Goal: Information Seeking & Learning: Learn about a topic

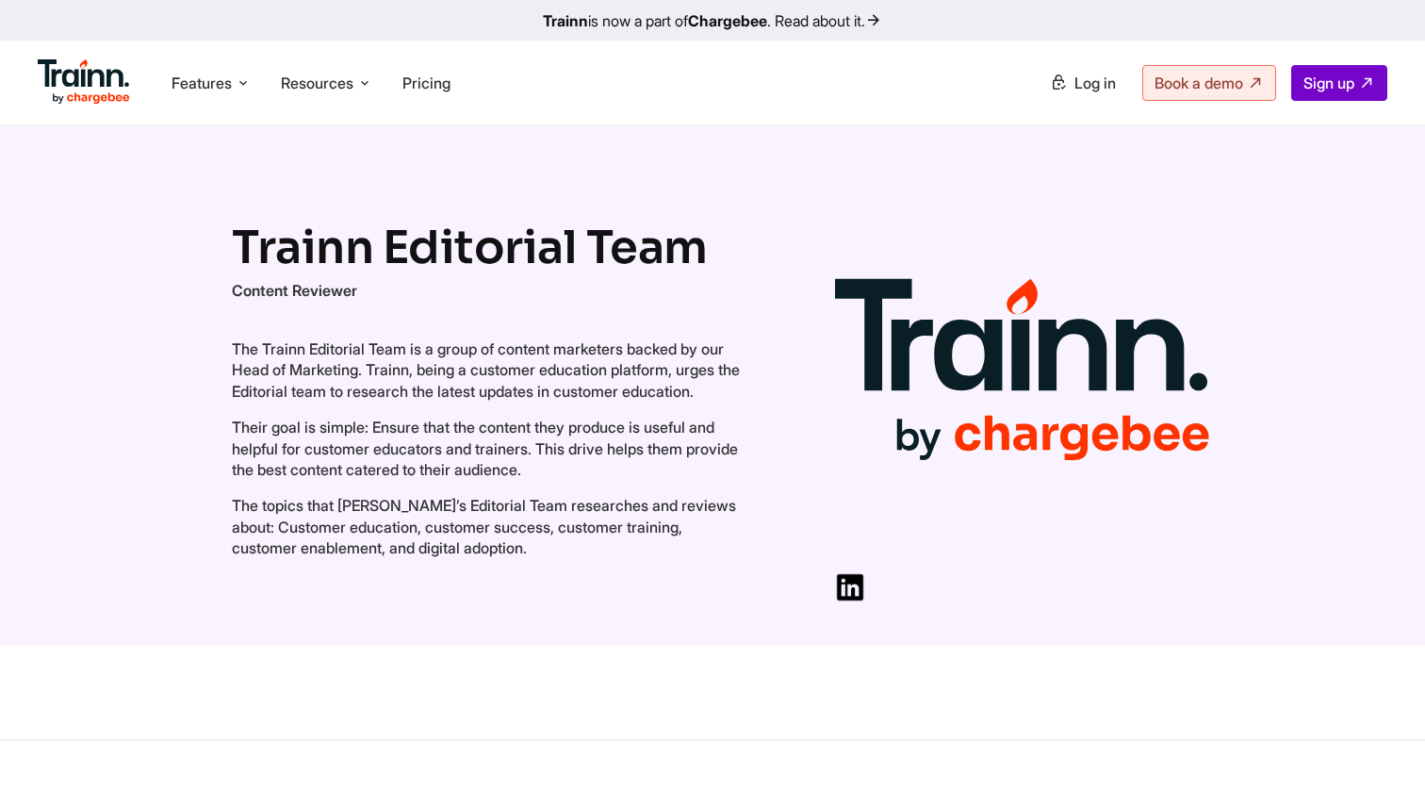
click at [441, 280] on p "Content Reviewer" at bounding box center [486, 290] width 509 height 21
click at [988, 323] on img at bounding box center [1023, 371] width 377 height 377
click at [312, 84] on span "Resources" at bounding box center [317, 83] width 73 height 21
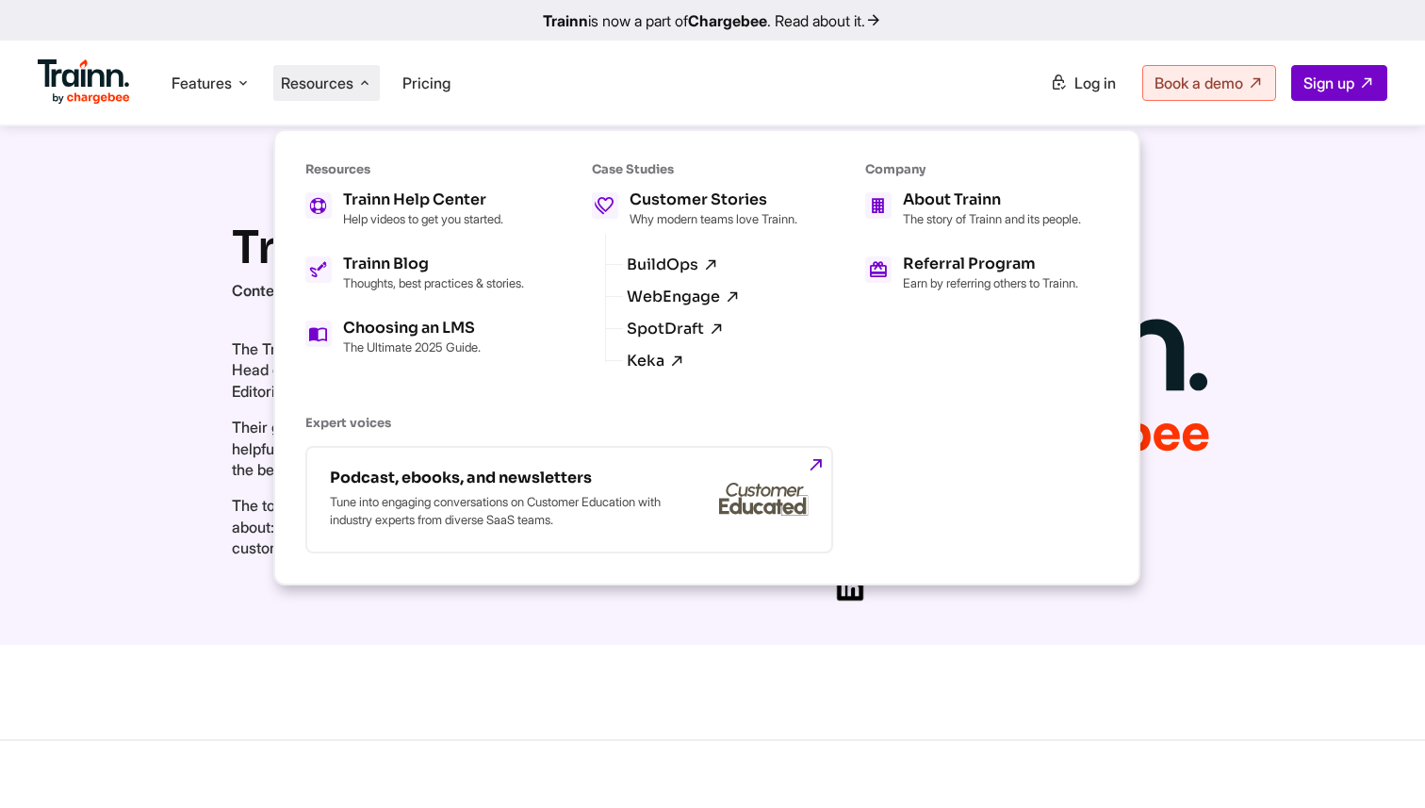
click at [586, 58] on ul "Features Product Videos Create product & how-to videos in multiple languages. G…" at bounding box center [375, 83] width 675 height 54
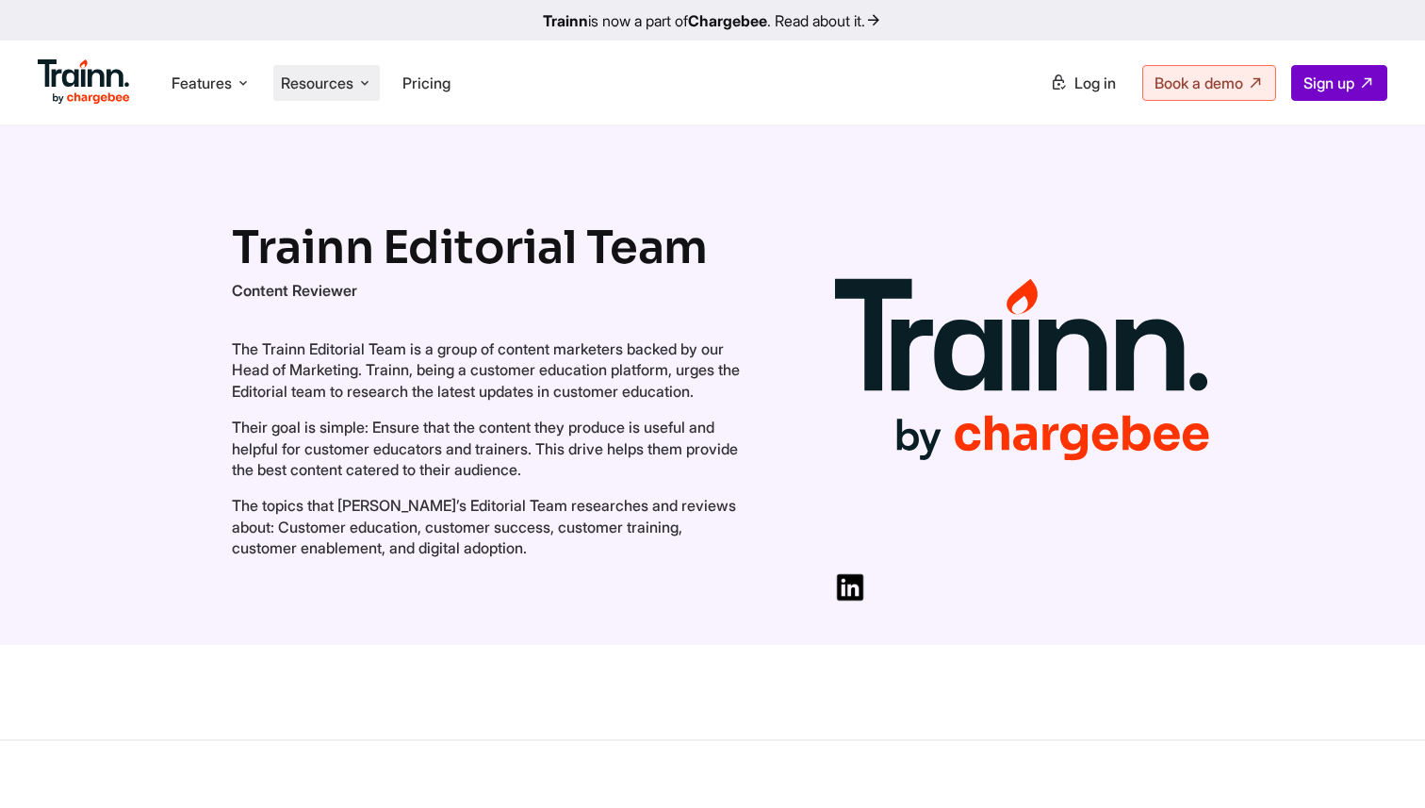
click at [339, 78] on span "Resources" at bounding box center [317, 83] width 73 height 21
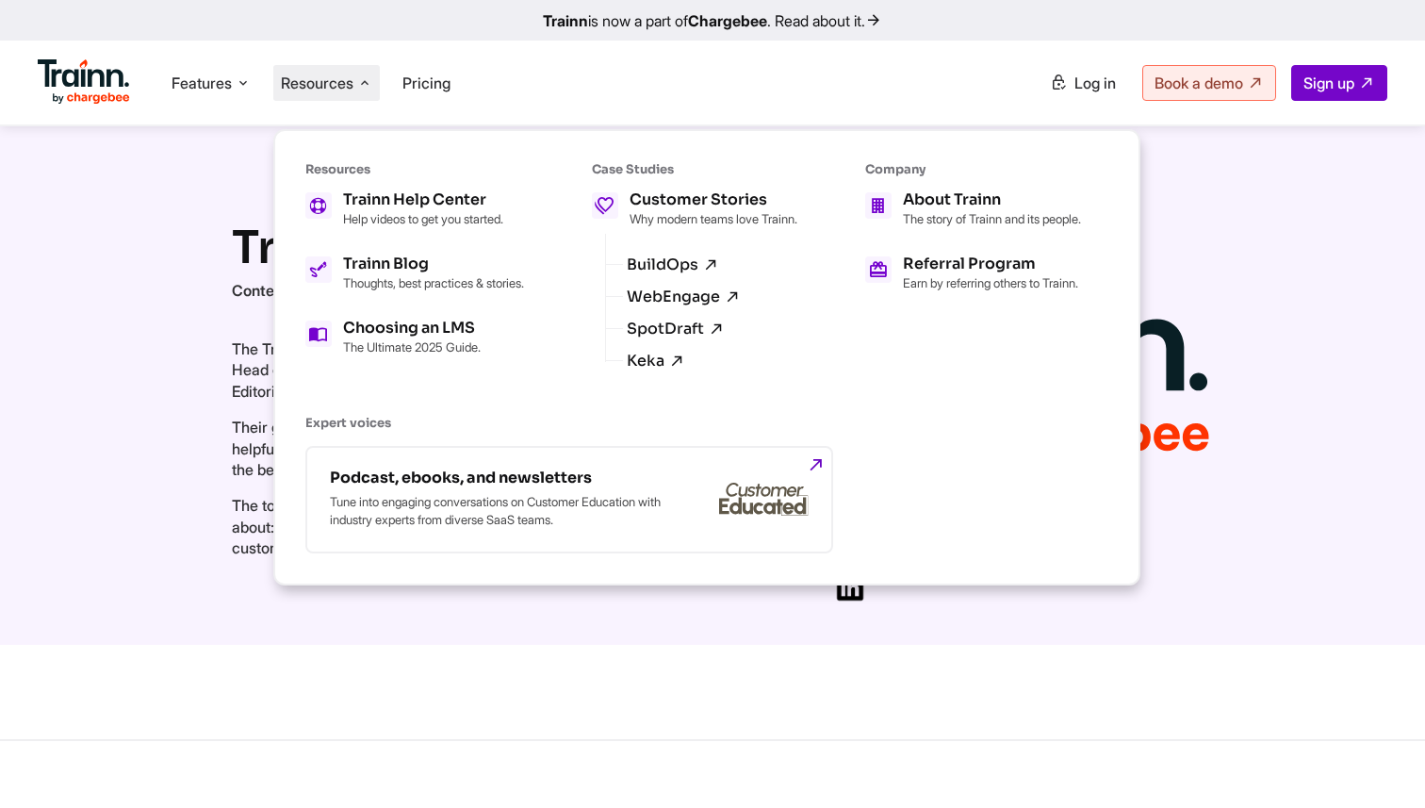
click at [543, 27] on b "Trainn" at bounding box center [565, 20] width 45 height 19
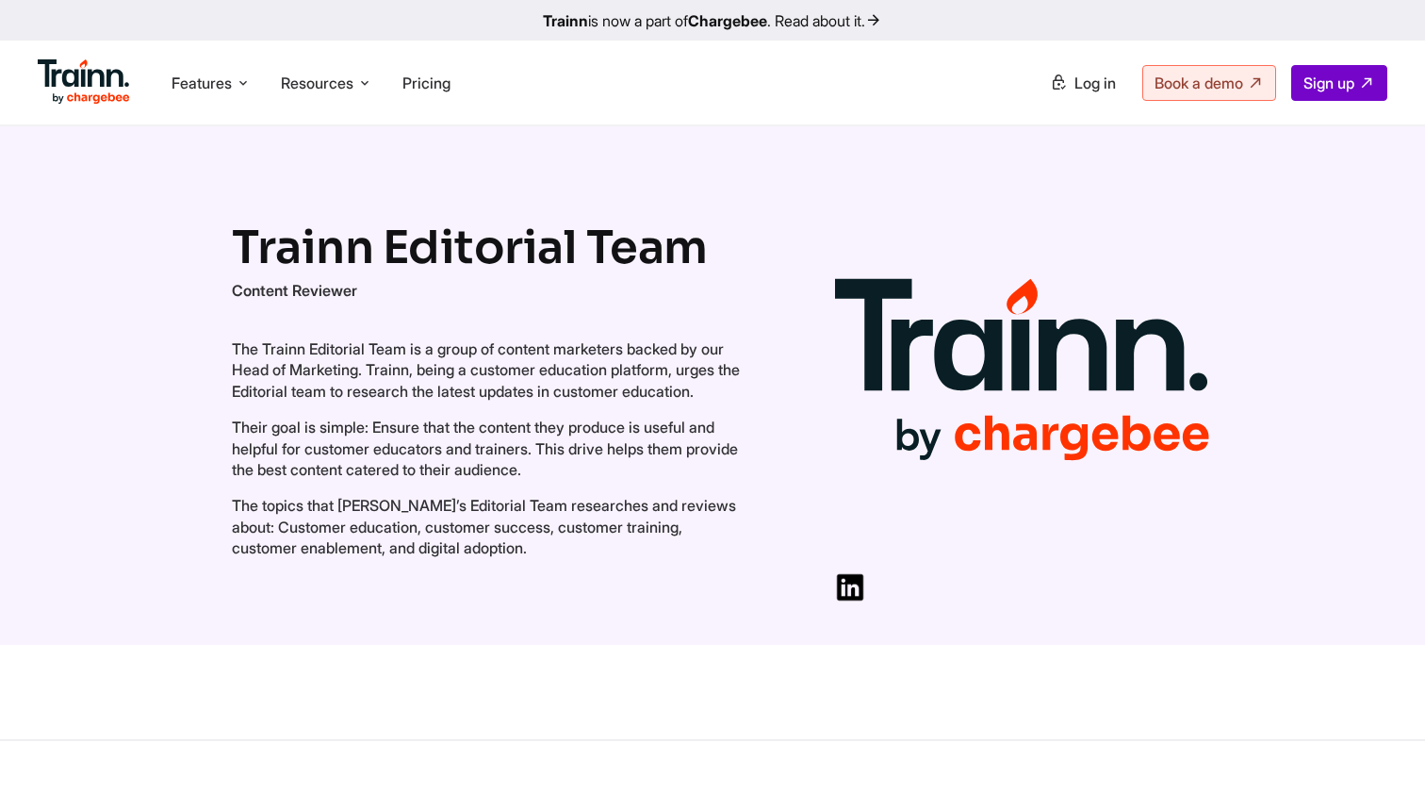
click at [323, 50] on div "Features Product Videos Create product & how-to videos in multiple languages. G…" at bounding box center [712, 83] width 1425 height 84
click at [323, 78] on span "Resources" at bounding box center [317, 83] width 73 height 21
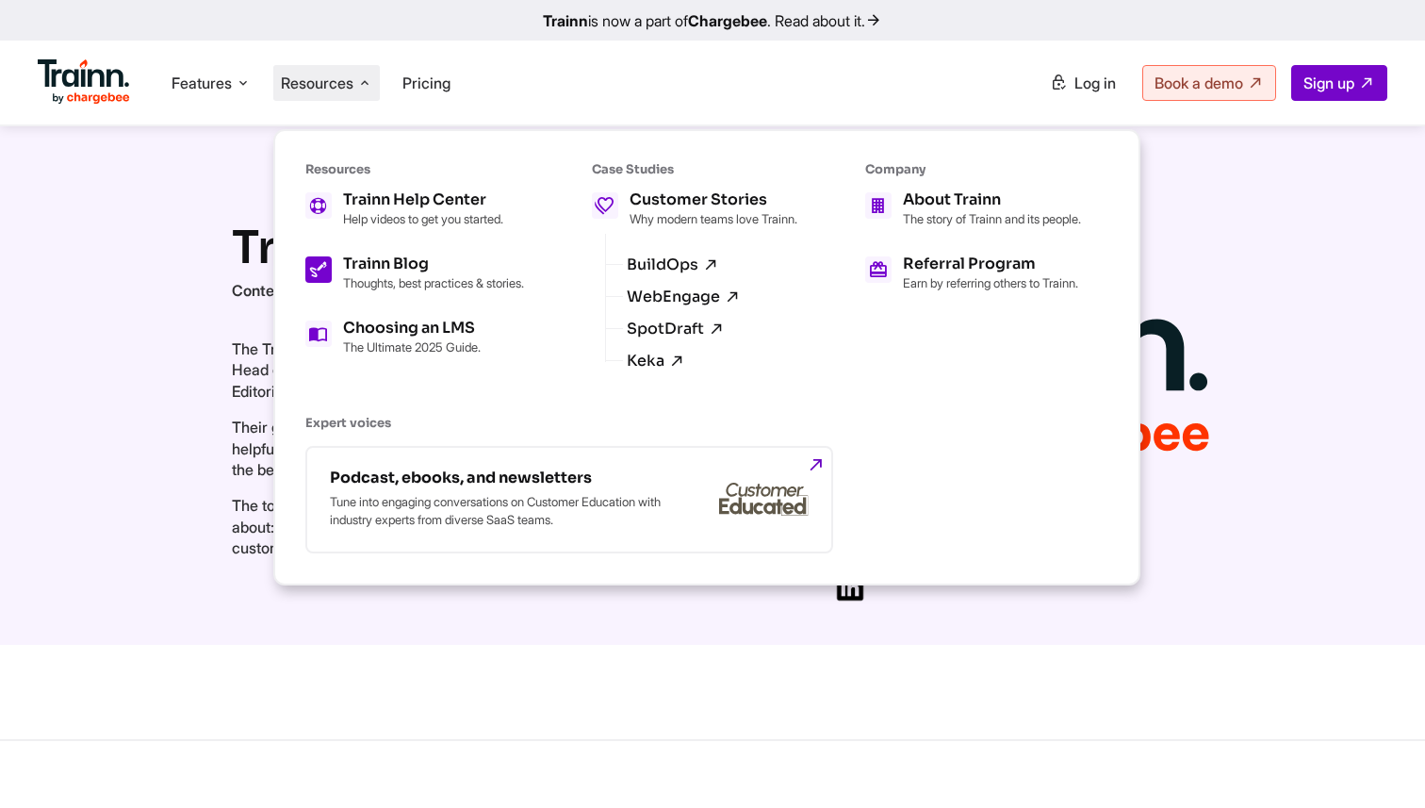
click at [345, 290] on p "Thoughts, best practices & stories." at bounding box center [433, 282] width 181 height 15
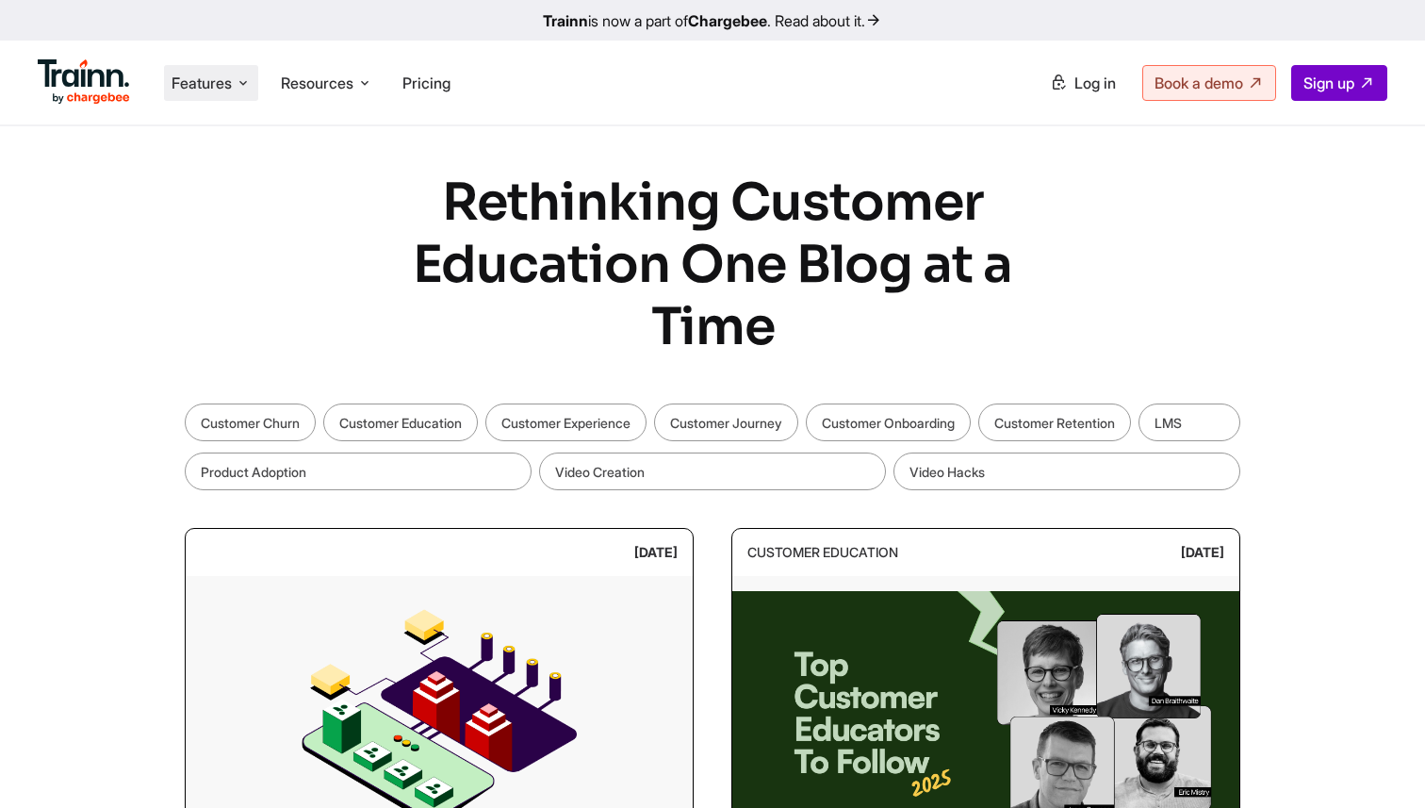
click at [208, 93] on li "Features Product Videos Create product & how-to videos in multiple languages. G…" at bounding box center [211, 83] width 94 height 36
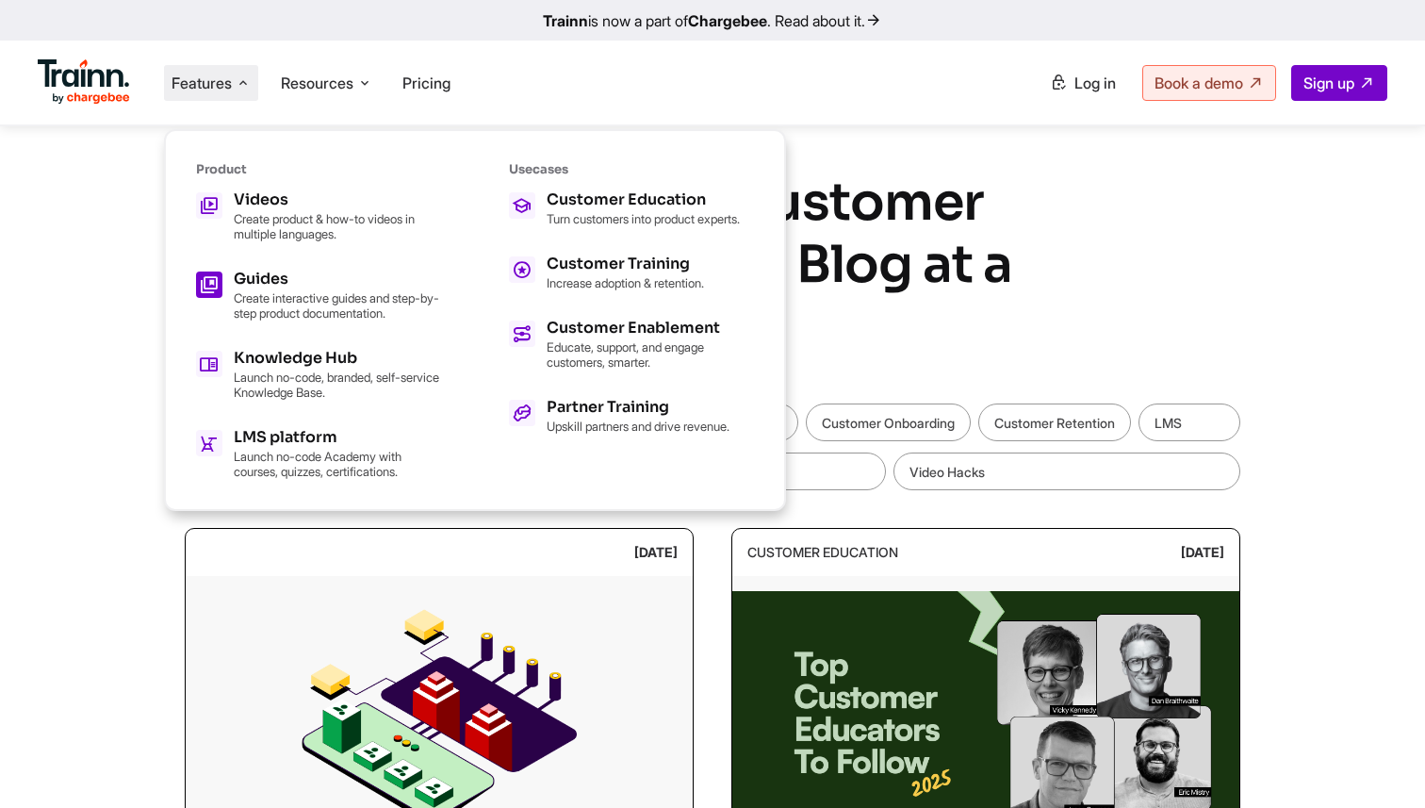
click at [237, 276] on h5 "Guides" at bounding box center [337, 279] width 207 height 15
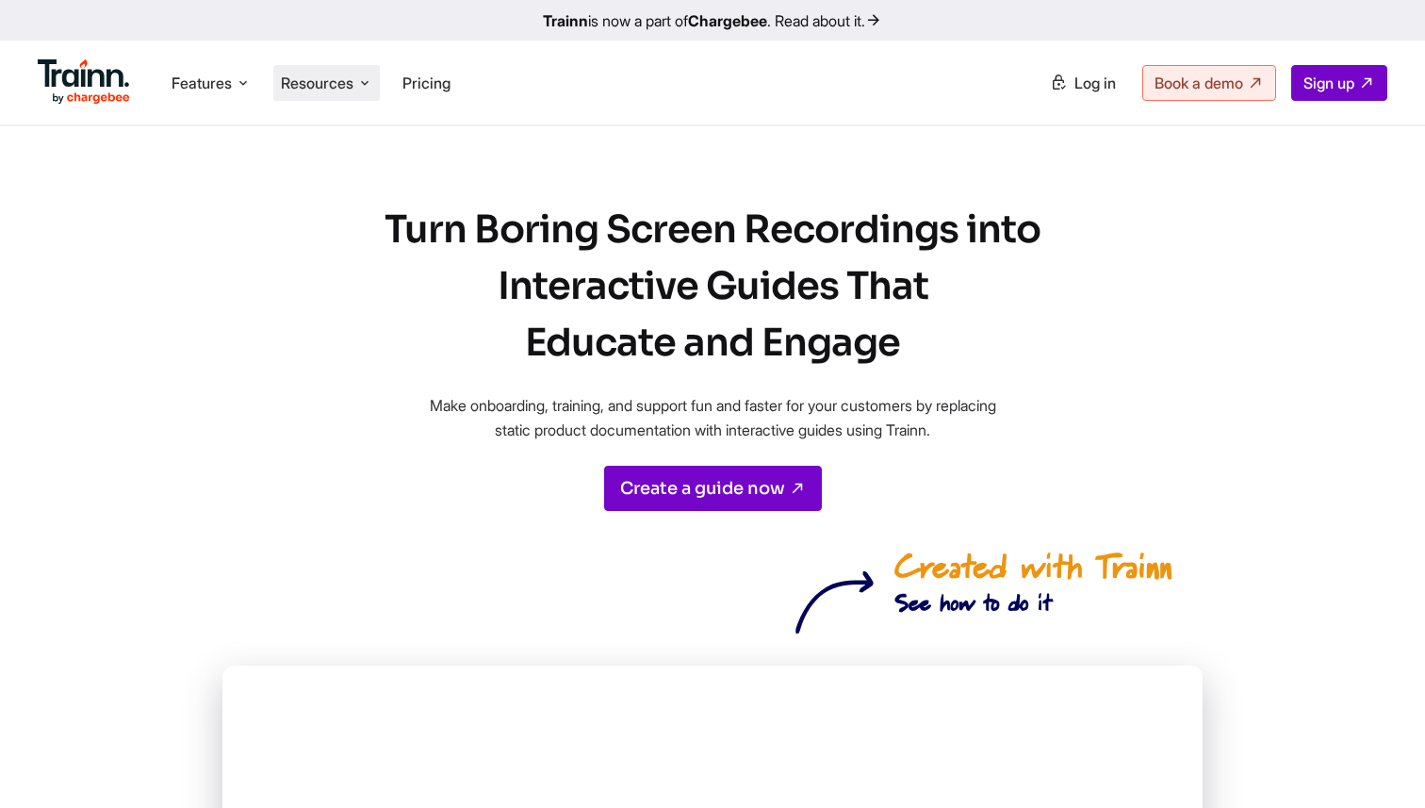
click at [344, 81] on span "Resources" at bounding box center [317, 83] width 73 height 21
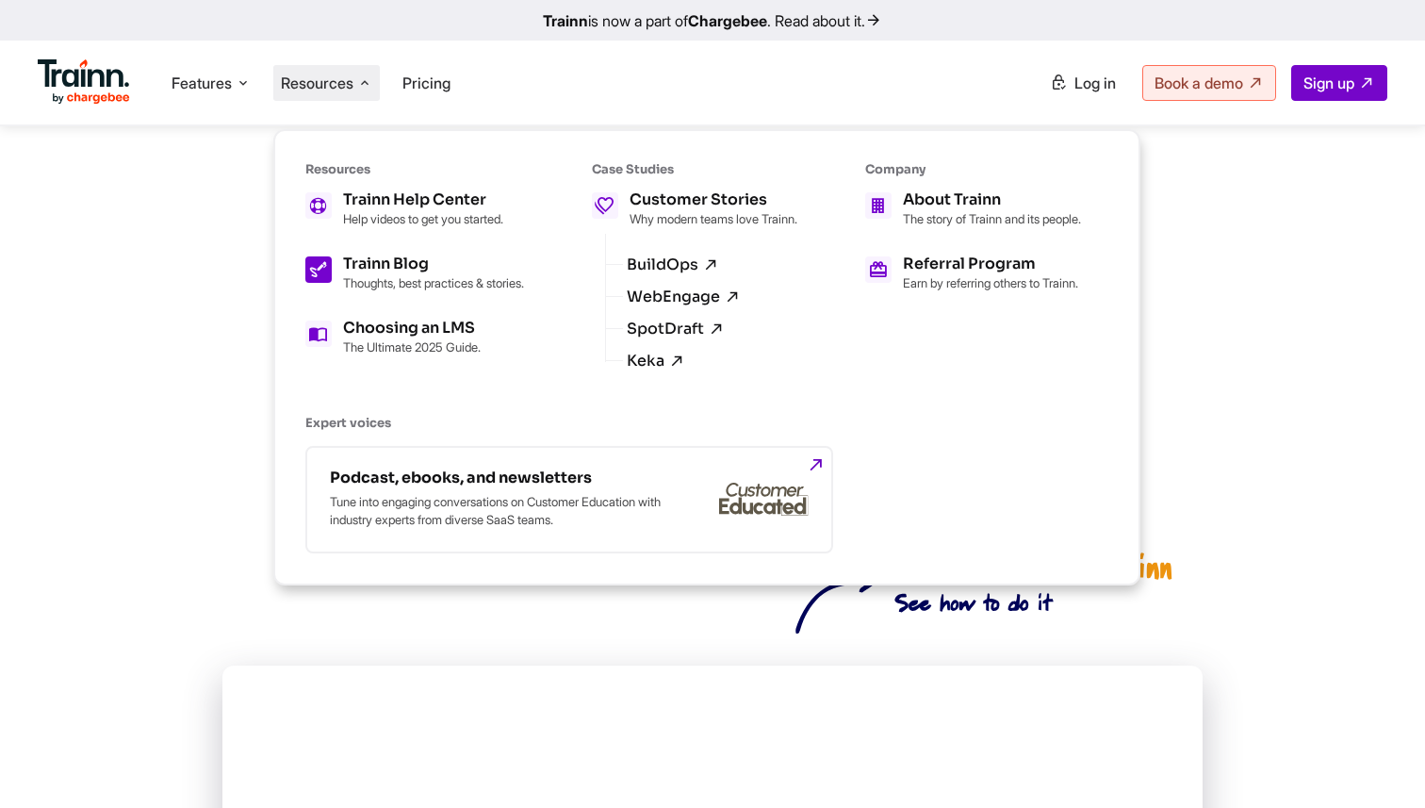
click at [373, 290] on p "Thoughts, best practices & stories." at bounding box center [433, 282] width 181 height 15
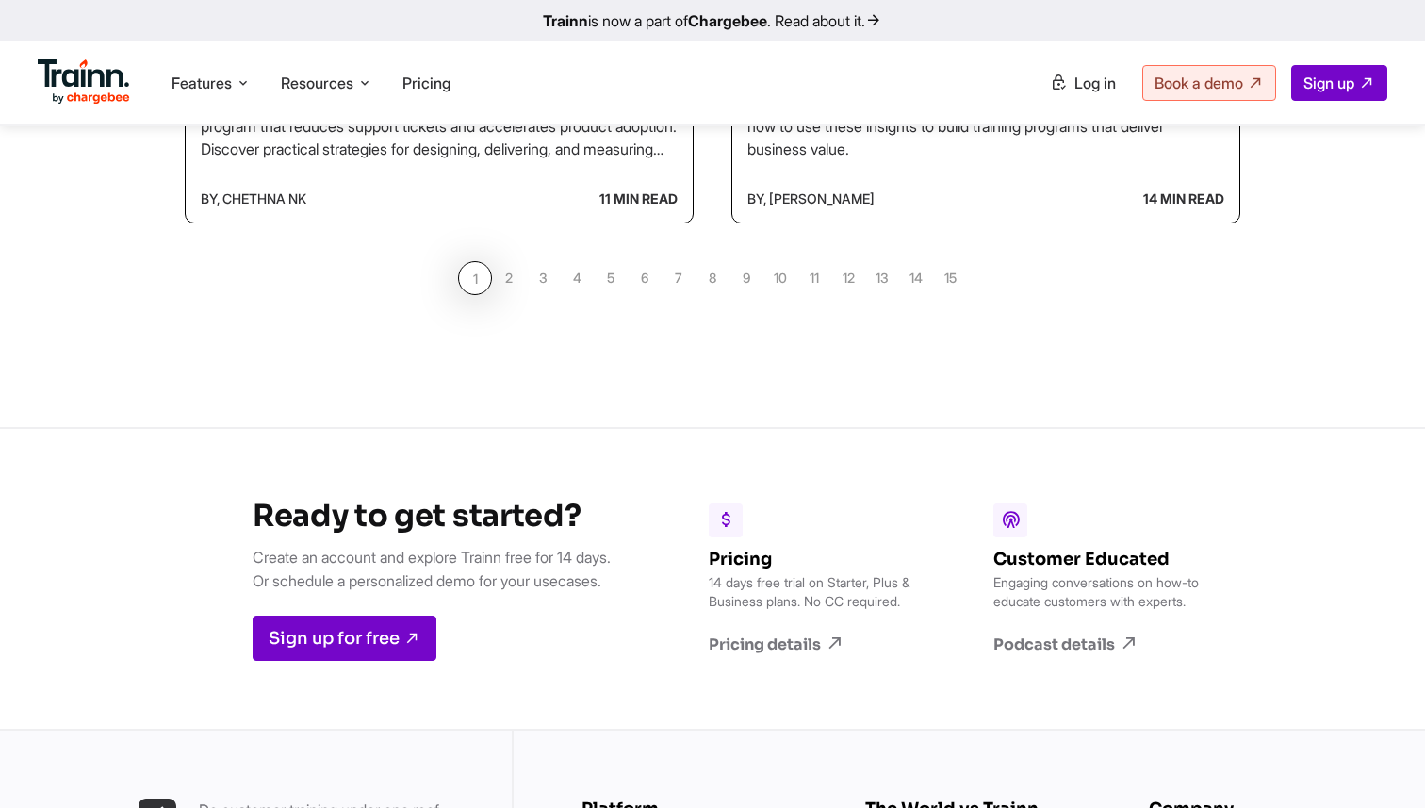
scroll to position [2026, 0]
click at [606, 285] on link "5" at bounding box center [611, 280] width 34 height 34
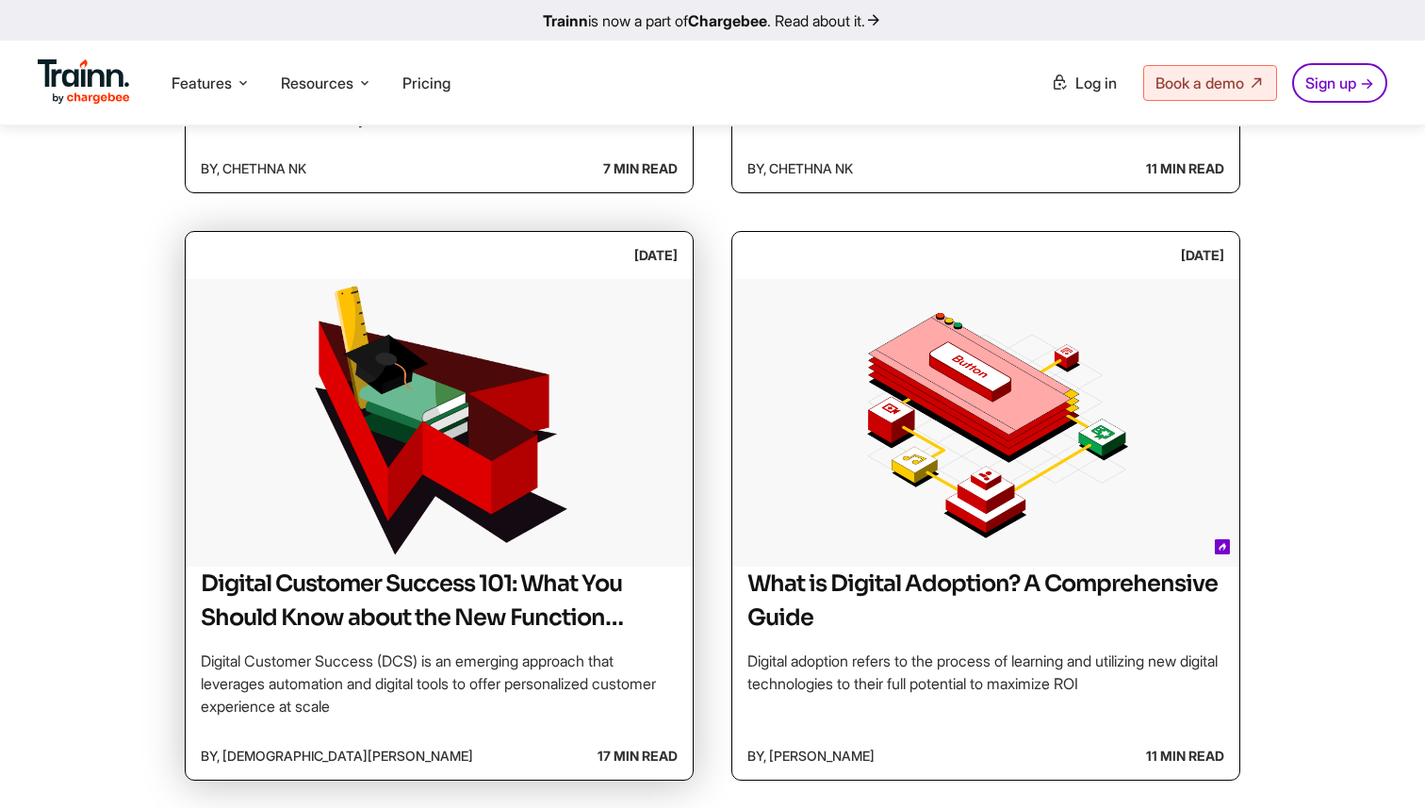
scroll to position [871, 0]
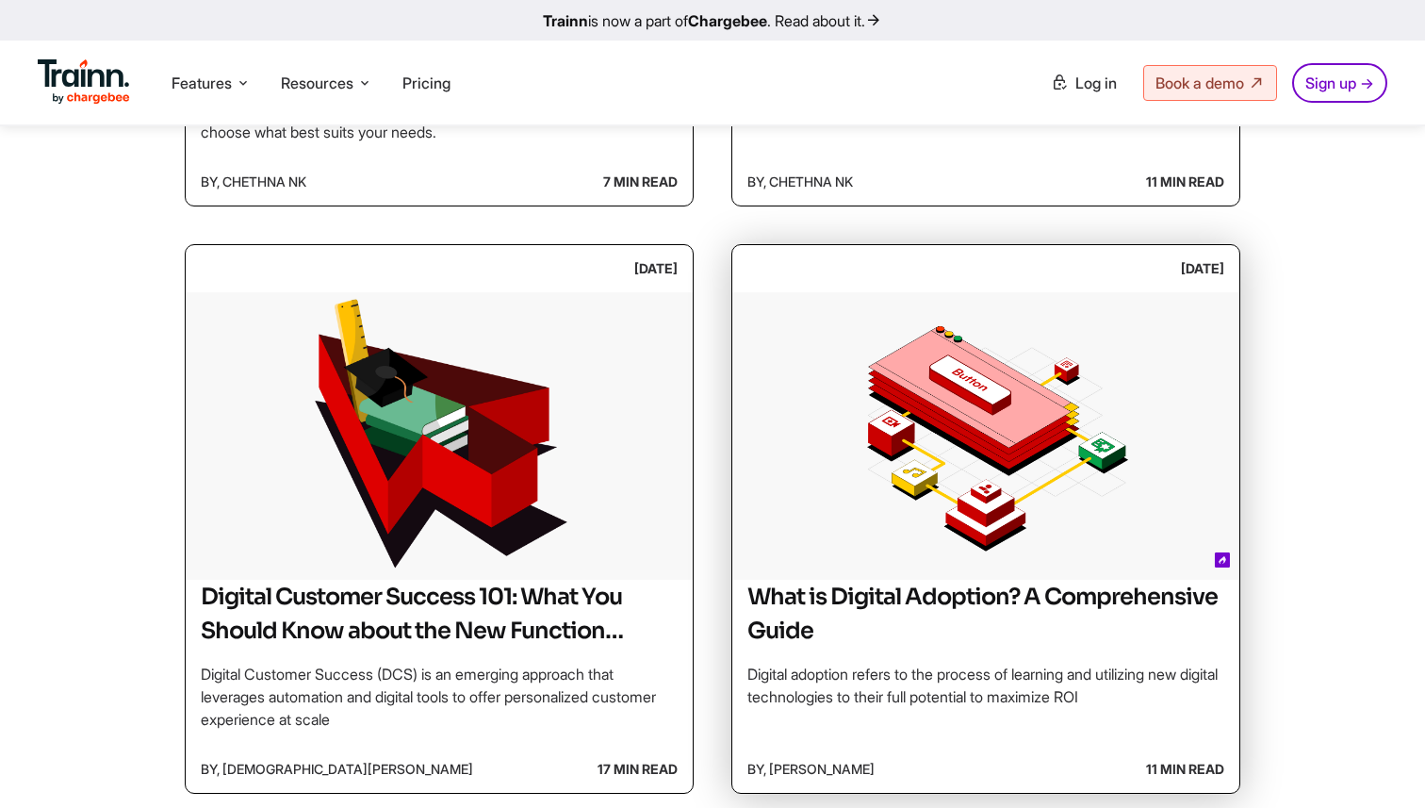
click at [961, 409] on img at bounding box center [986, 433] width 507 height 283
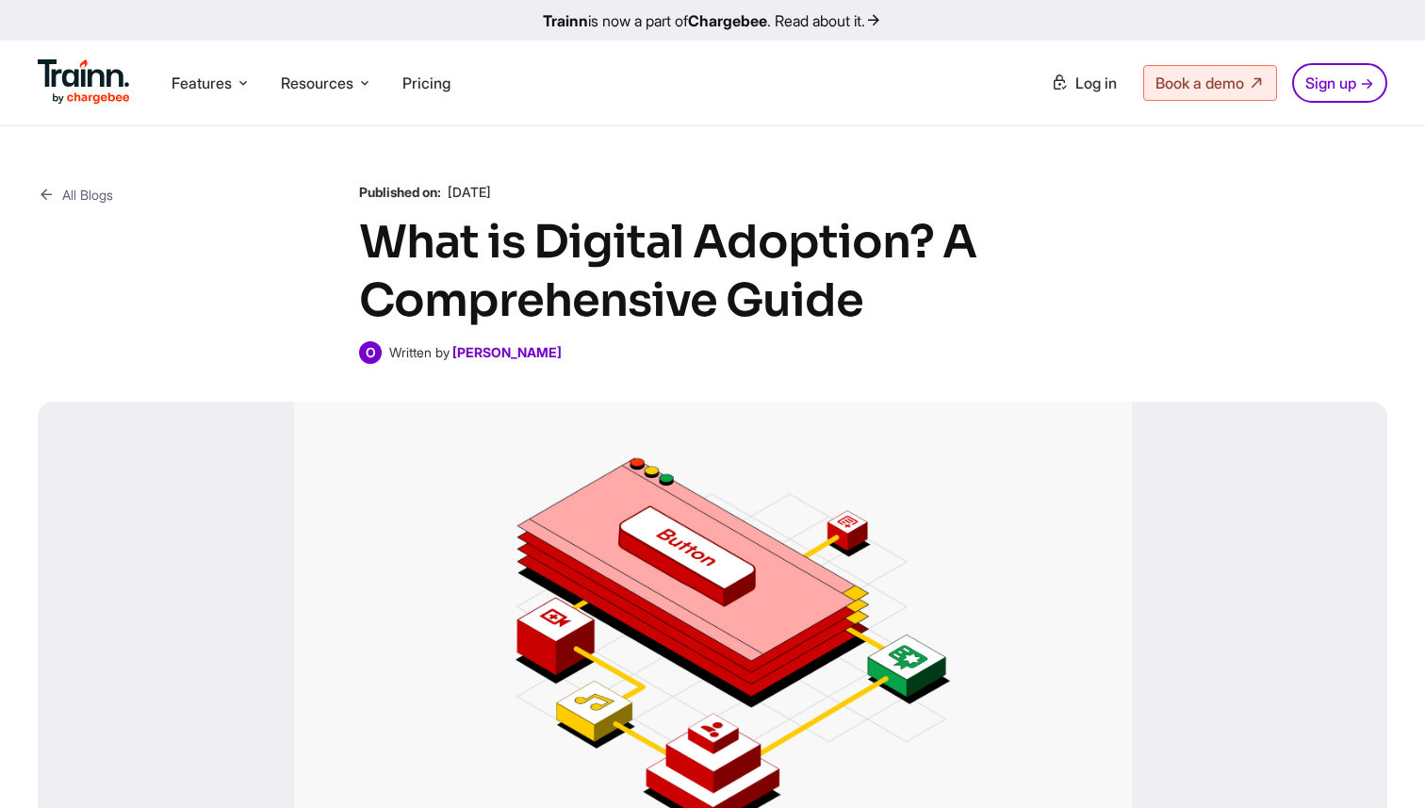
drag, startPoint x: 543, startPoint y: 189, endPoint x: 450, endPoint y: 189, distance: 93.3
click at [450, 189] on p "Published on: [DATE]" at bounding box center [712, 192] width 707 height 19
drag, startPoint x: 450, startPoint y: 189, endPoint x: 549, endPoint y: 189, distance: 99.0
click at [549, 189] on p "Published on: [DATE]" at bounding box center [712, 192] width 707 height 19
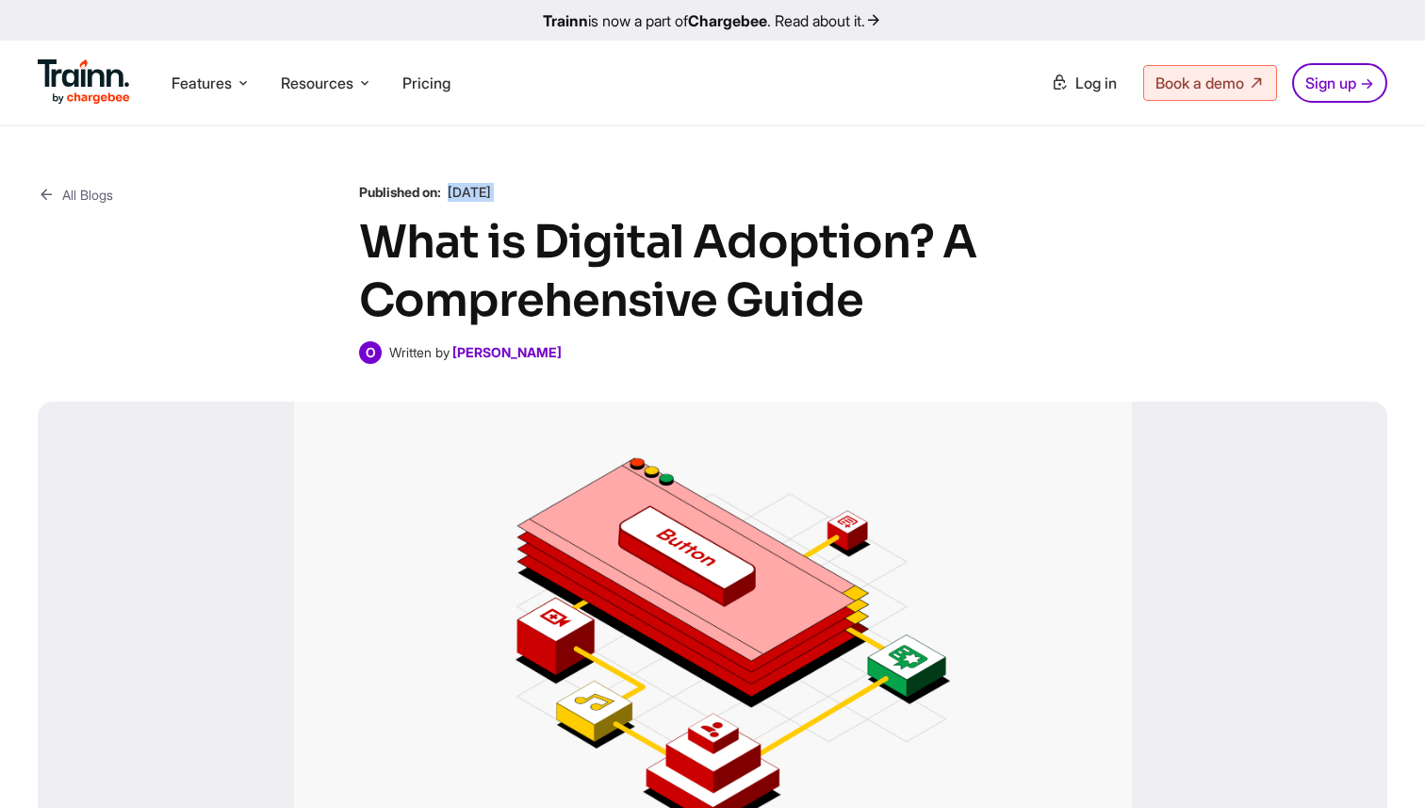
click at [549, 189] on p "Published on: [DATE]" at bounding box center [712, 192] width 707 height 19
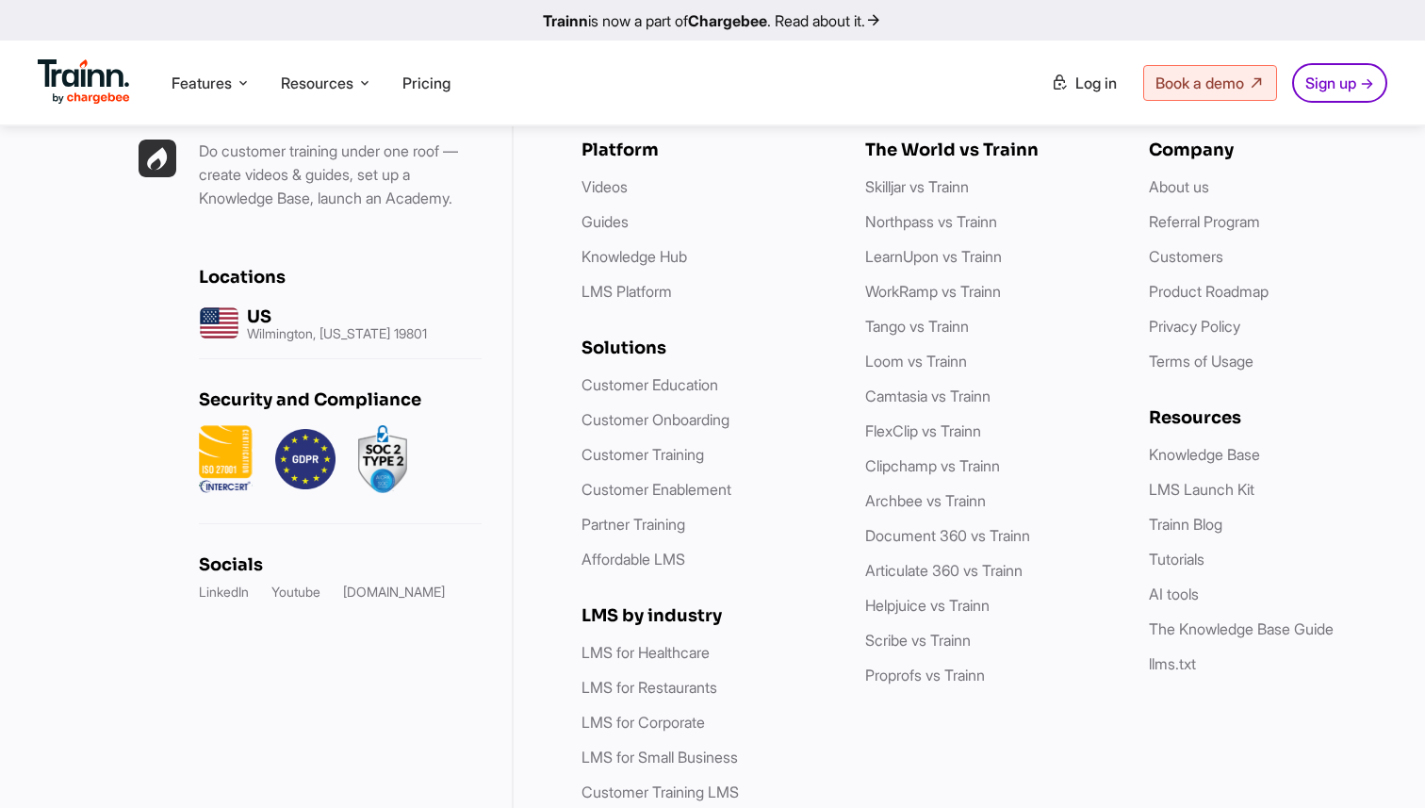
scroll to position [18269, 0]
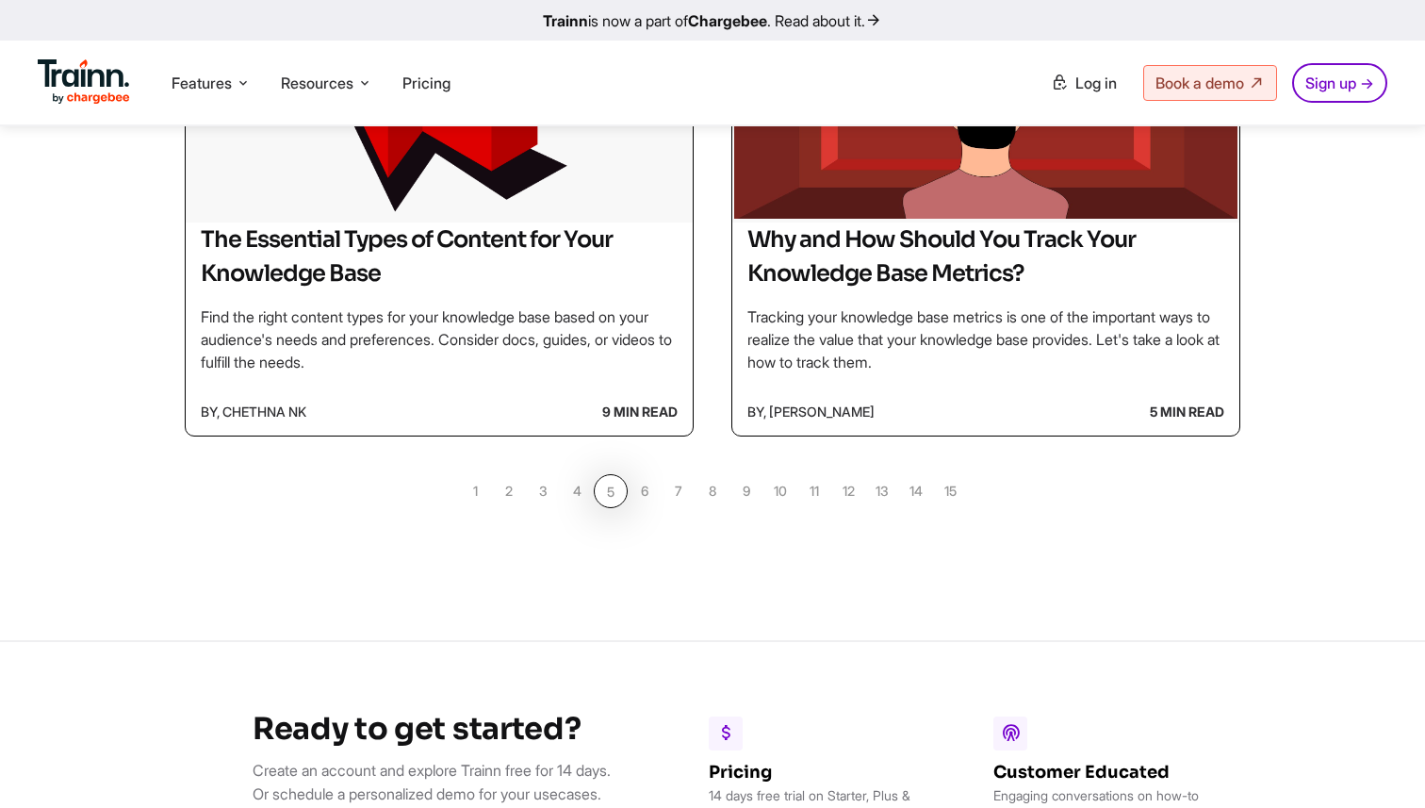
scroll to position [1838, 0]
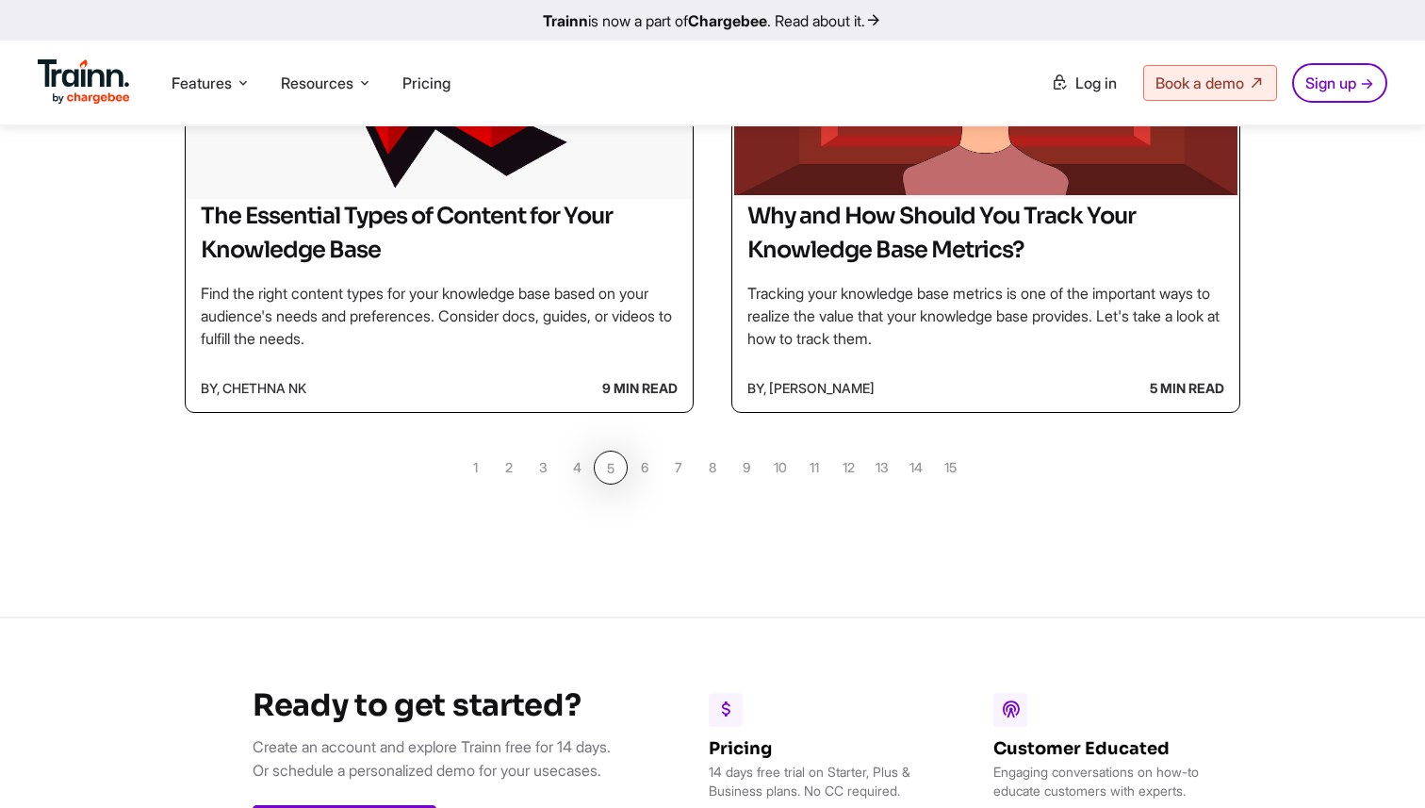
click at [630, 474] on link "6" at bounding box center [645, 468] width 34 height 34
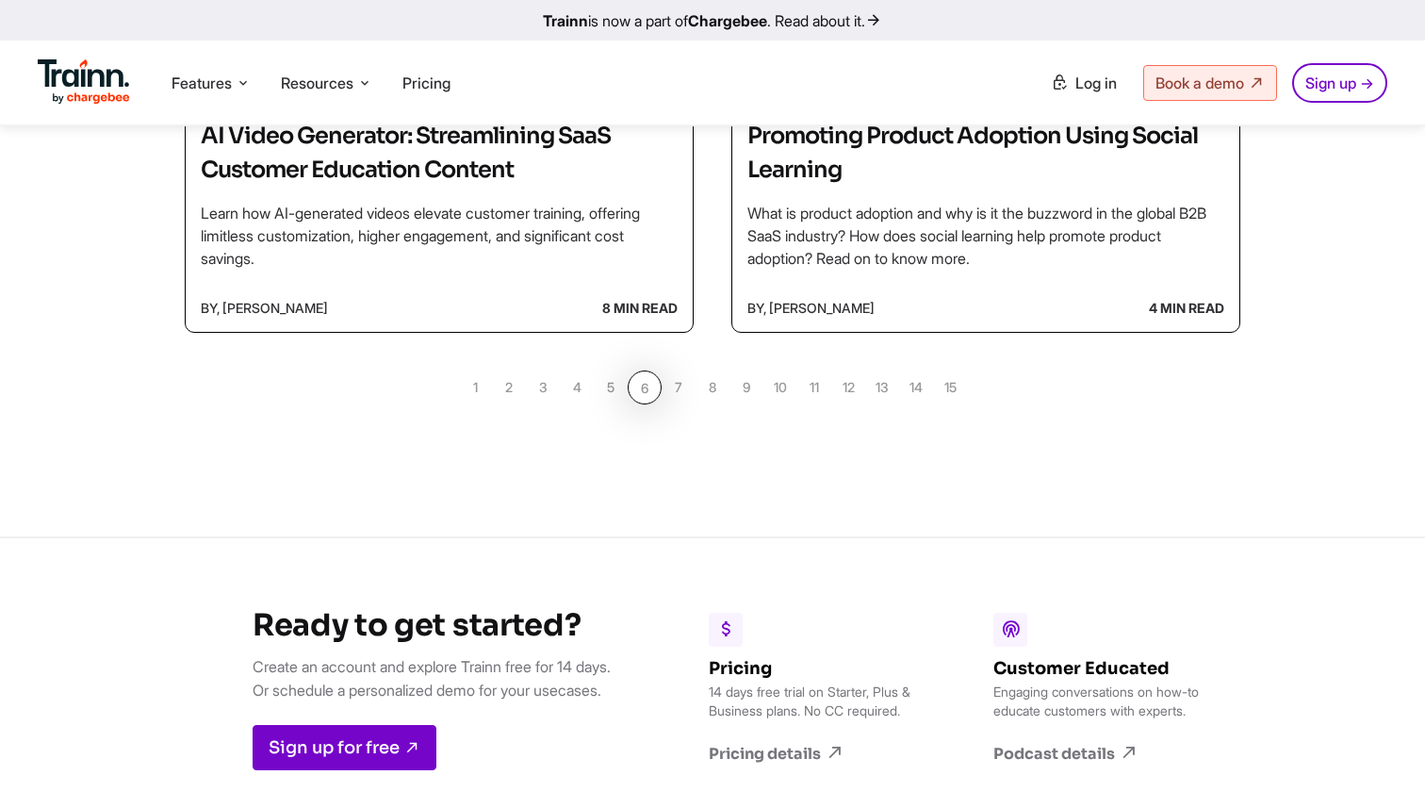
scroll to position [1868, 0]
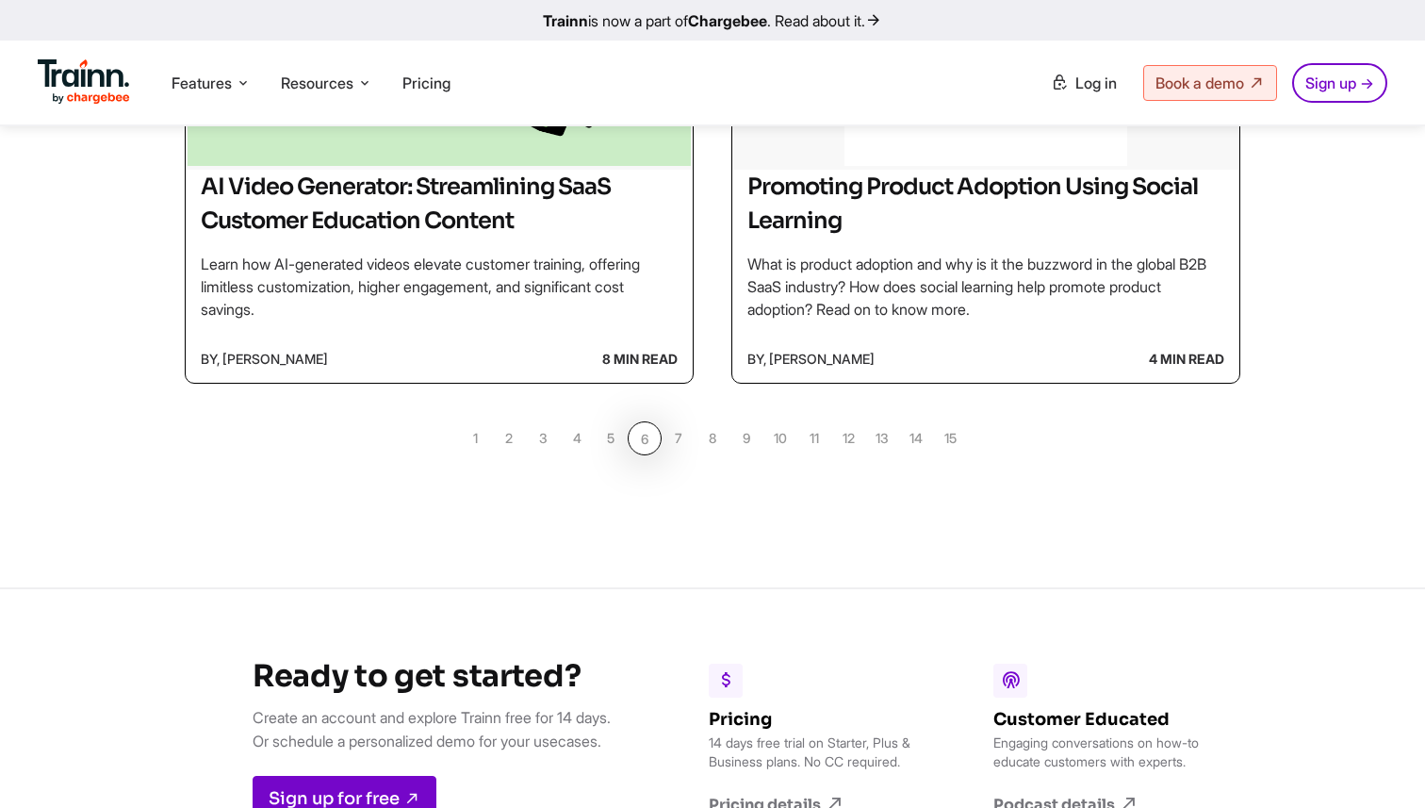
click at [591, 448] on link "4" at bounding box center [577, 438] width 34 height 34
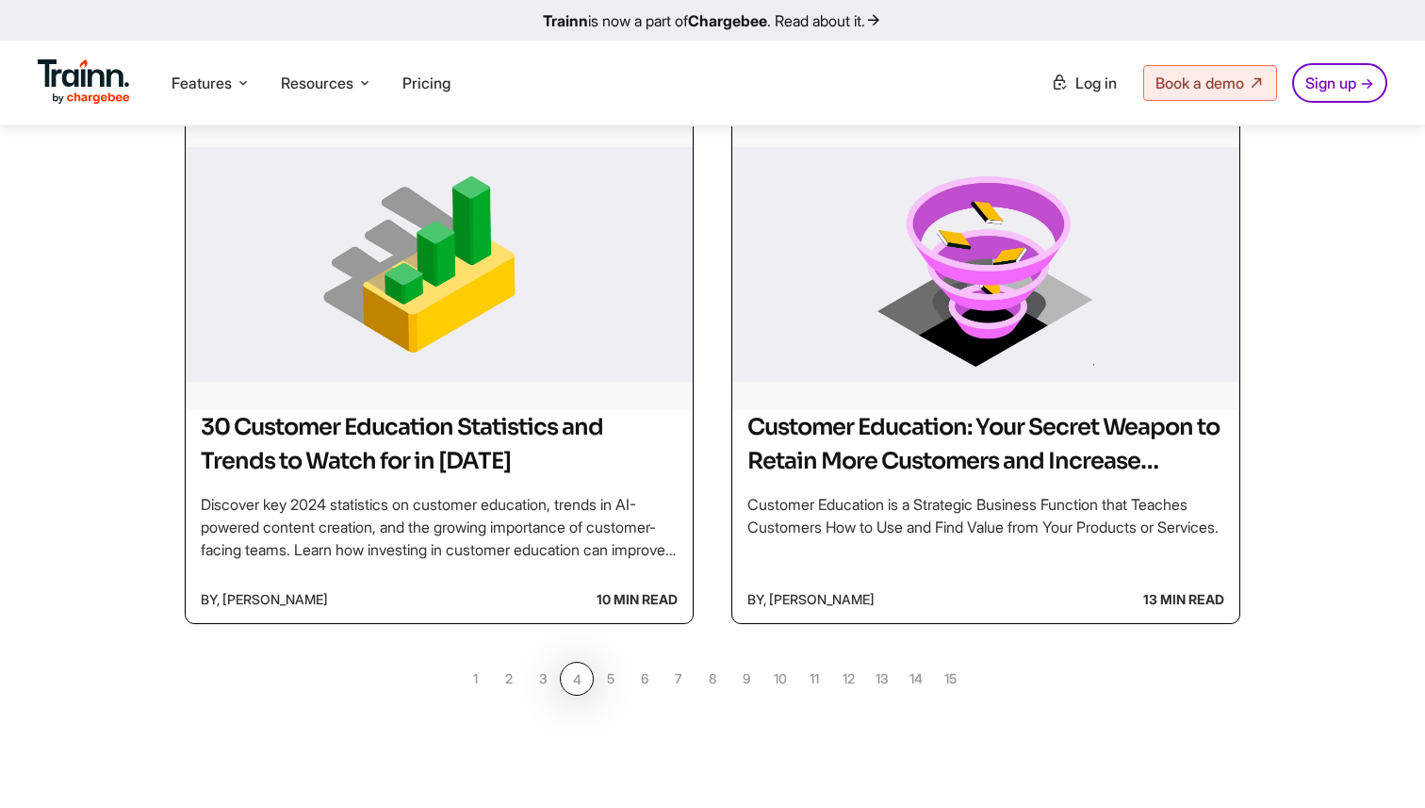
scroll to position [1631, 0]
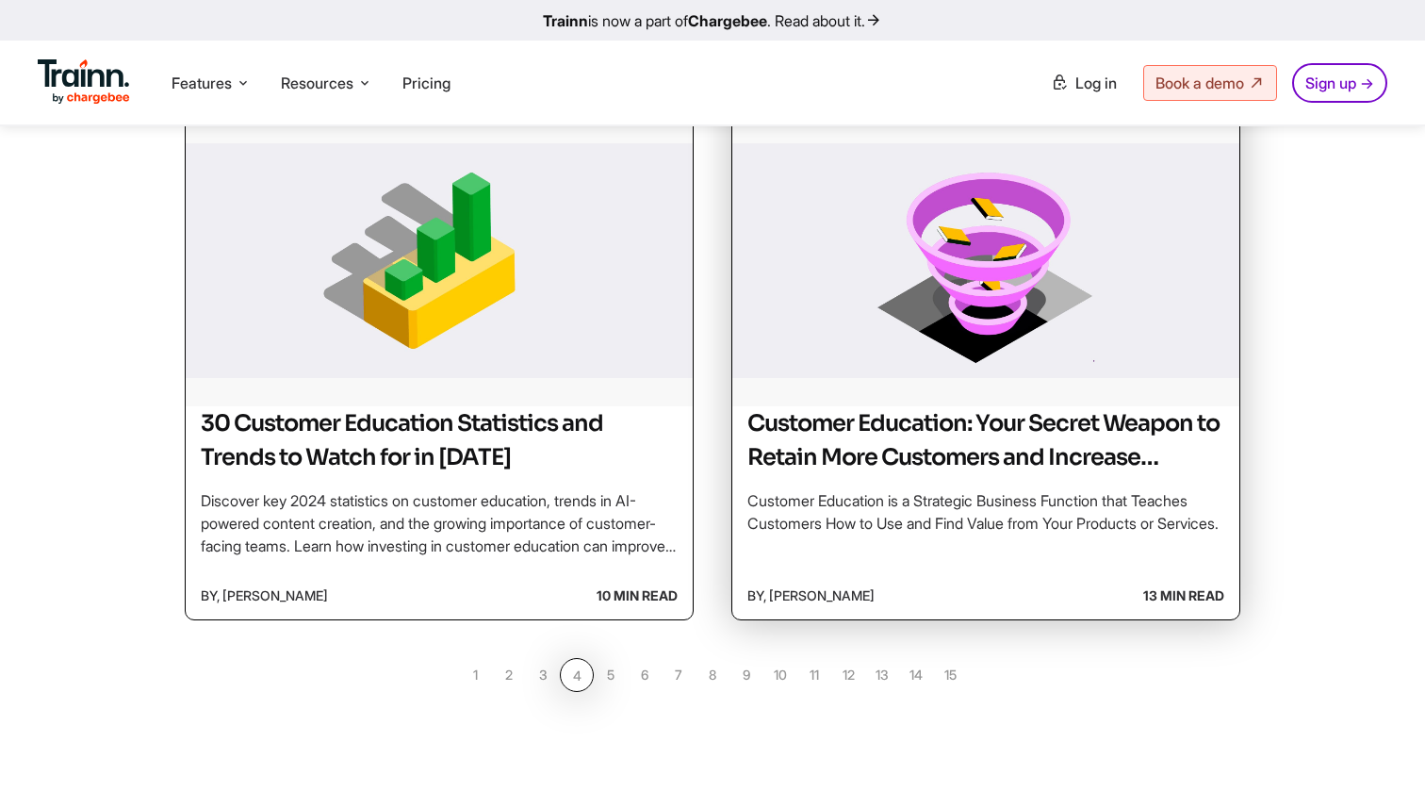
click at [1014, 327] on img at bounding box center [986, 261] width 507 height 283
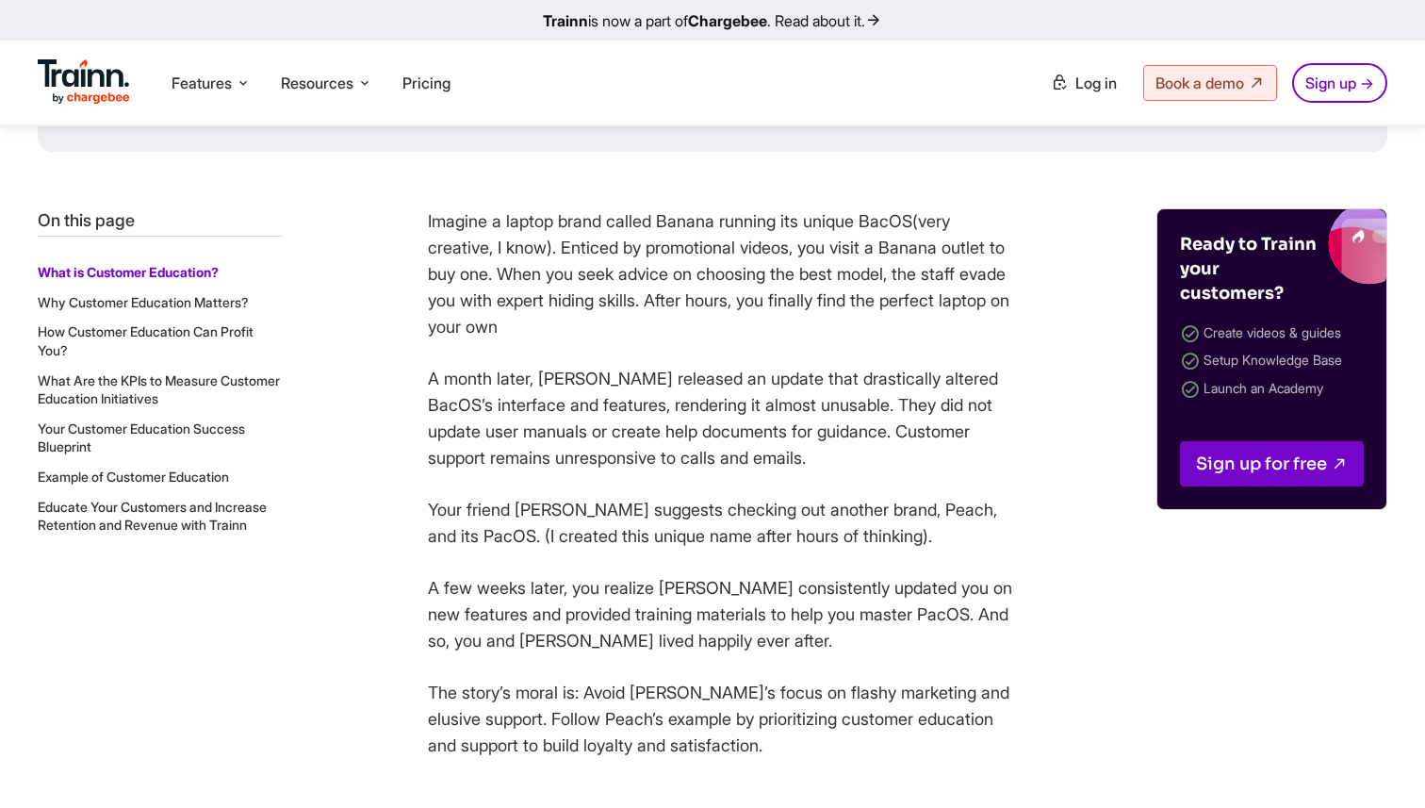
scroll to position [848, 0]
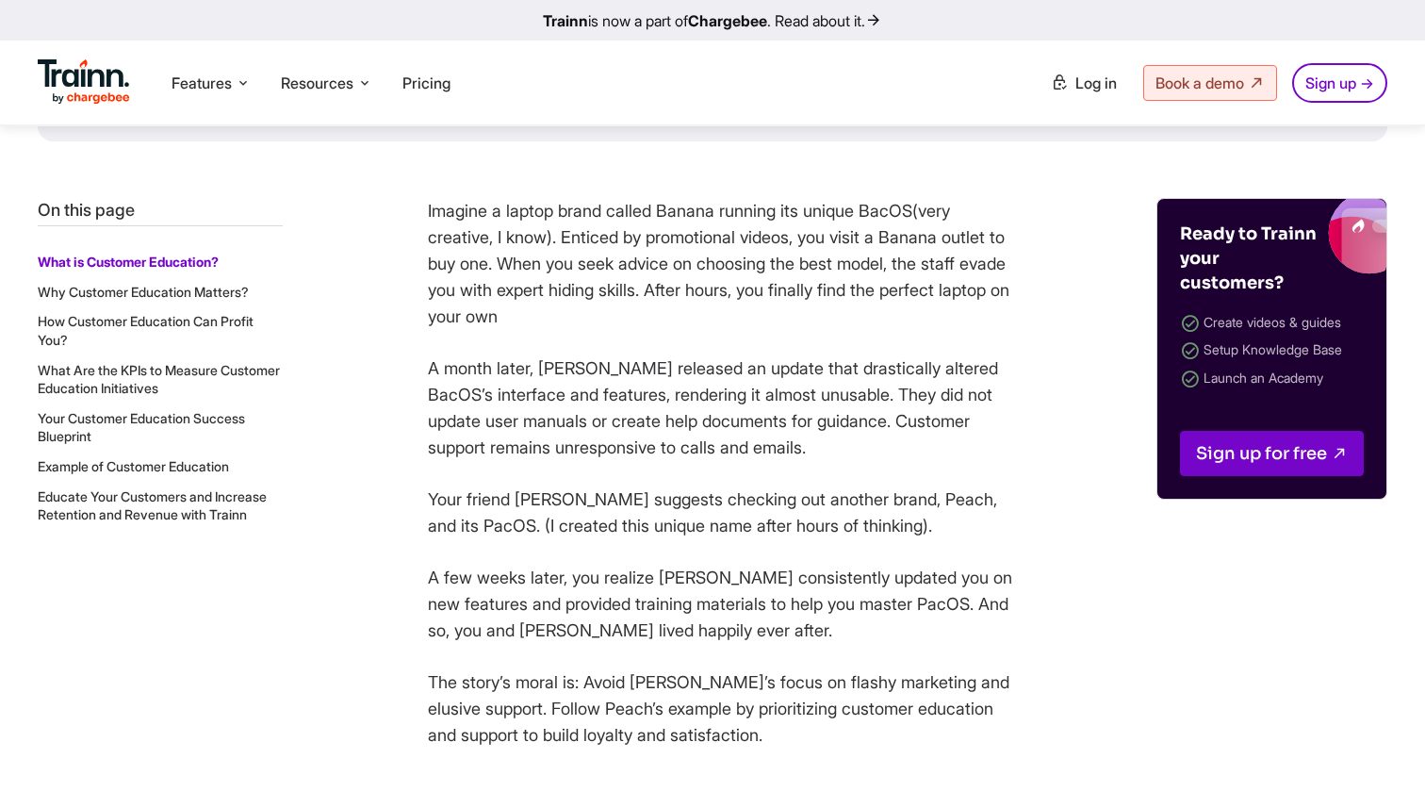
click at [95, 421] on link "Your Customer Education Success Blueprint" at bounding box center [141, 427] width 207 height 35
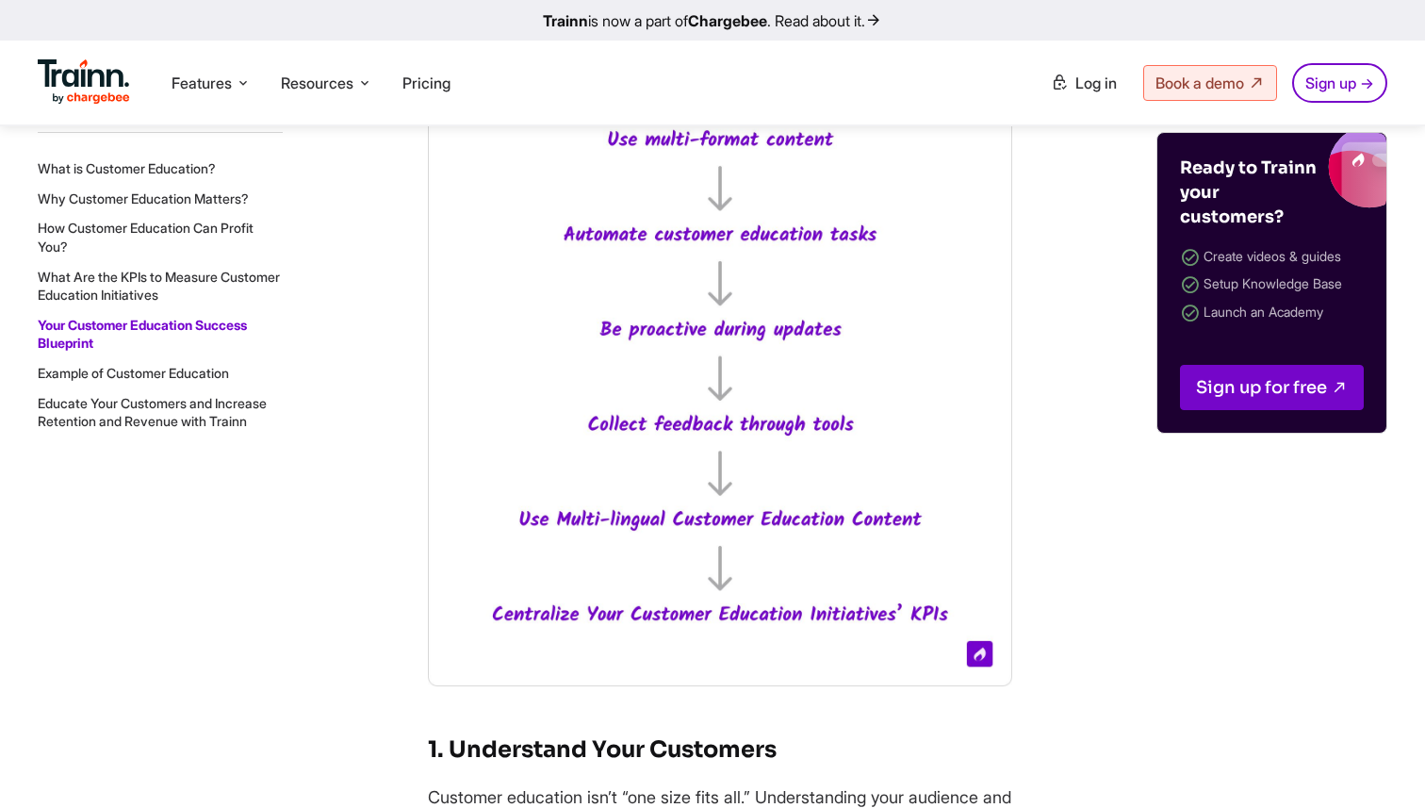
scroll to position [15865, 0]
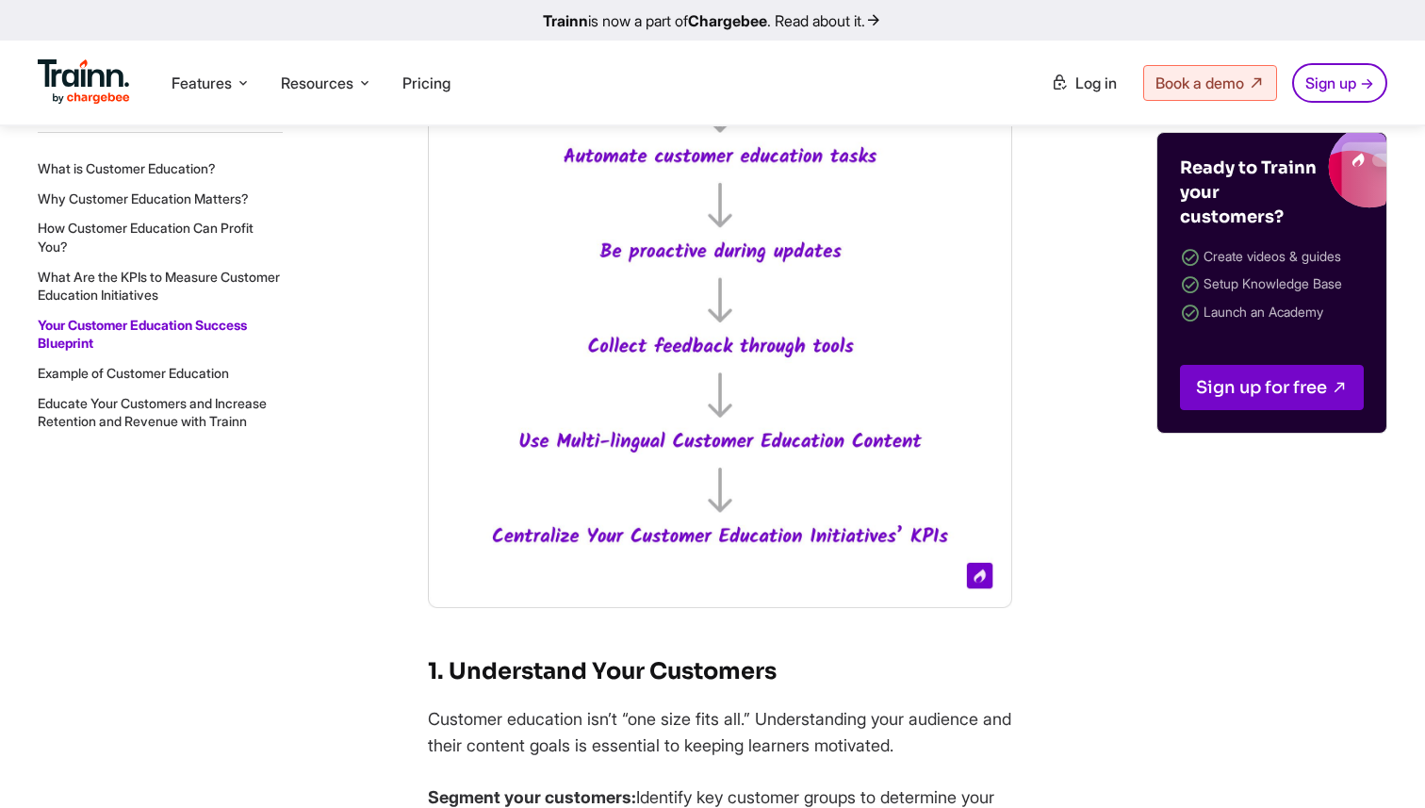
click at [142, 225] on link "How Customer Education Can Profit You?" at bounding box center [146, 237] width 216 height 35
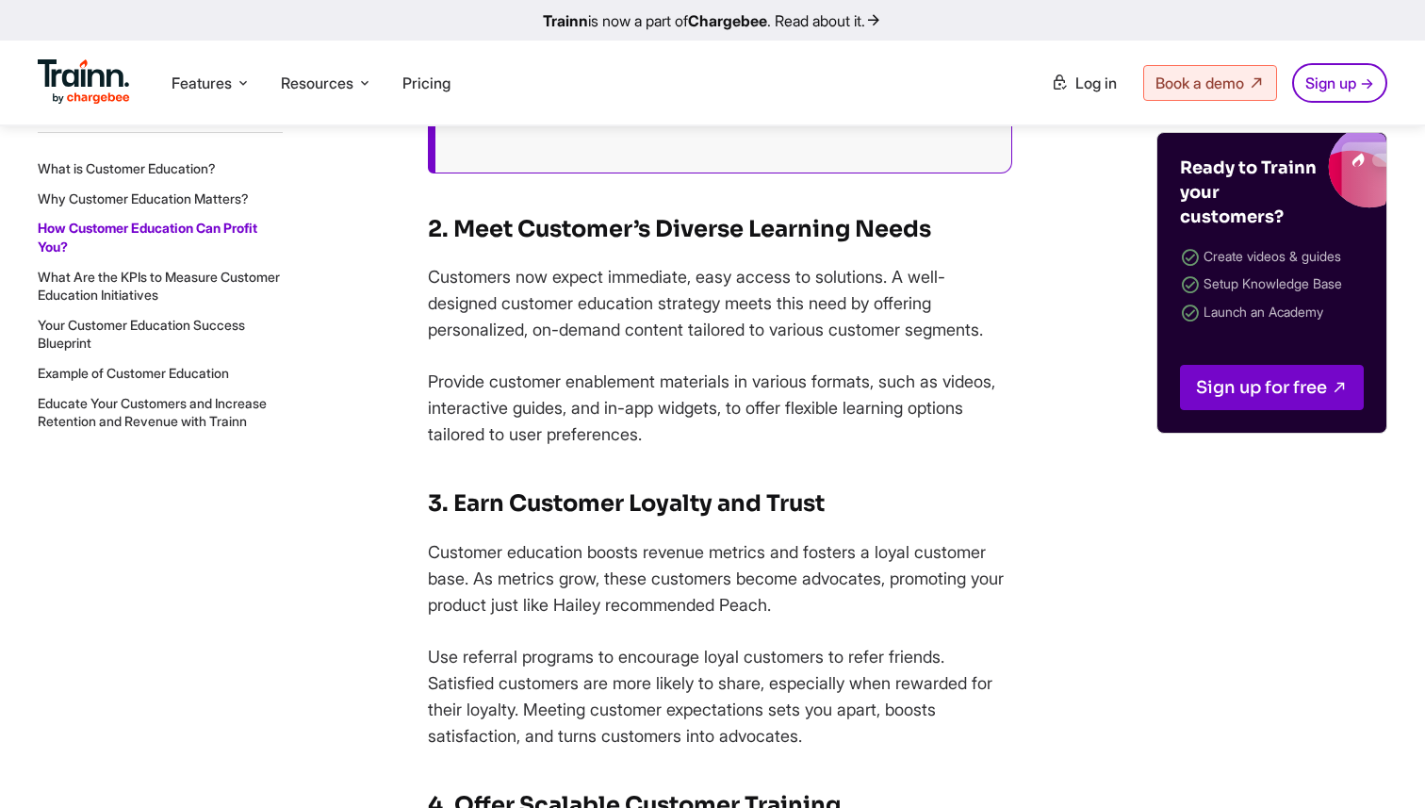
scroll to position [4168, 0]
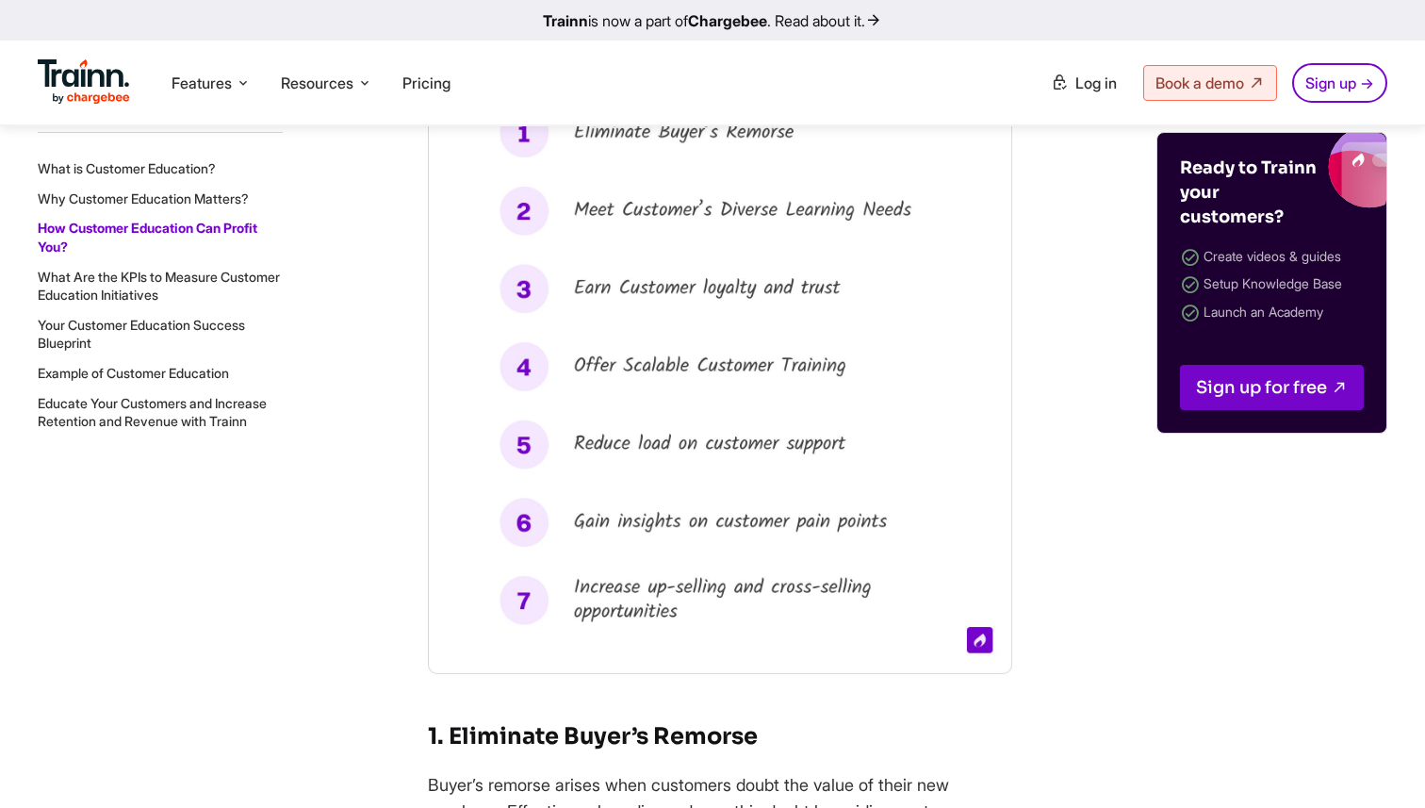
click at [53, 369] on link "Example of Customer Education" at bounding box center [133, 373] width 191 height 16
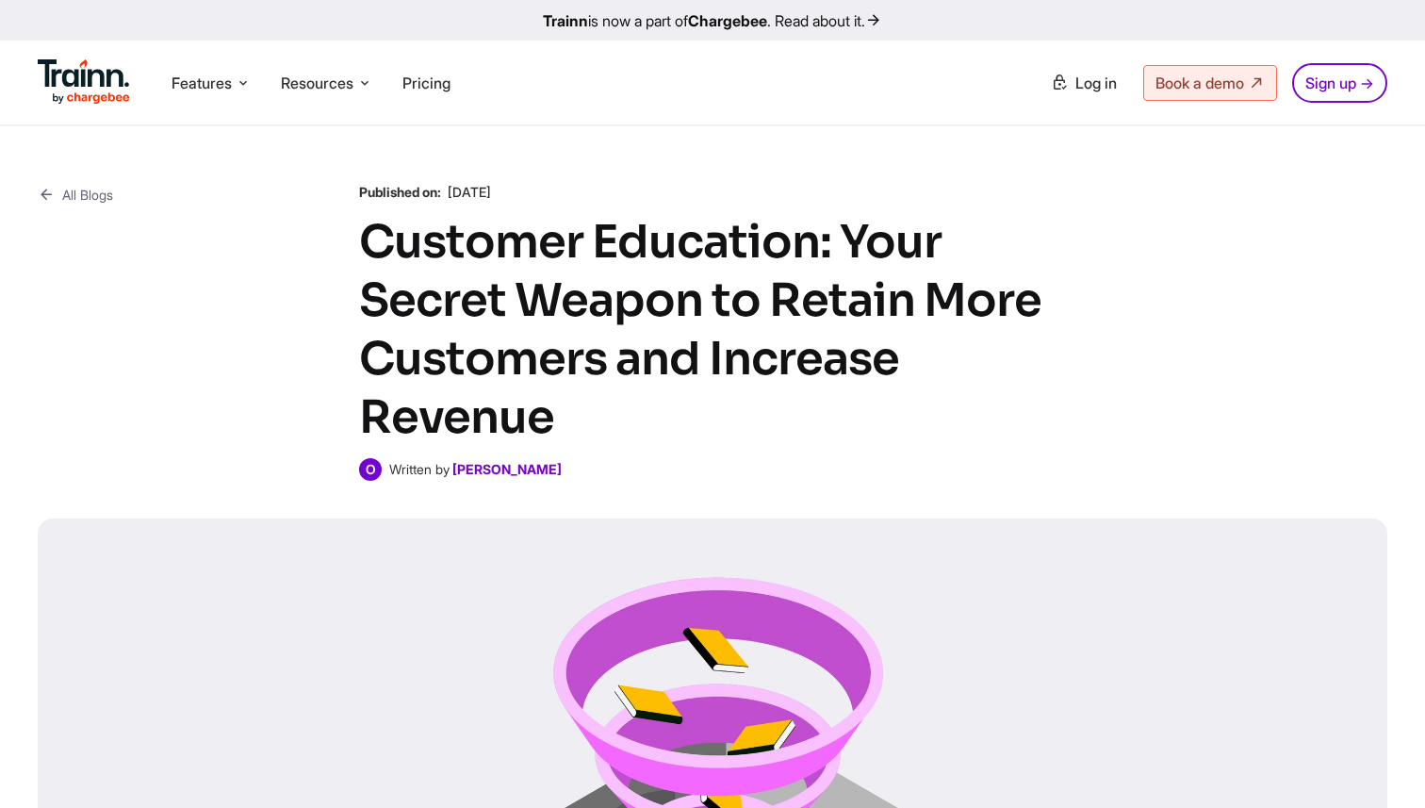
drag, startPoint x: 449, startPoint y: 187, endPoint x: 558, endPoint y: 187, distance: 109.4
click at [558, 187] on p "Published on: [DATE]" at bounding box center [712, 192] width 707 height 19
